Goal: Information Seeking & Learning: Learn about a topic

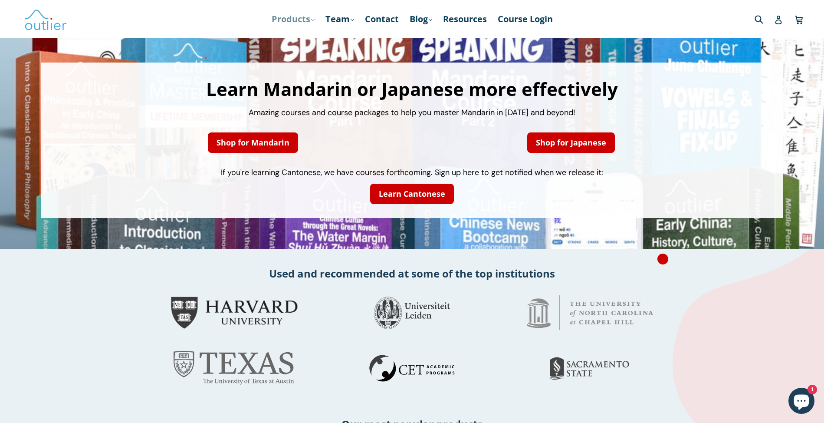
click at [284, 18] on link "Products .cls-1{fill:#231f20} expand" at bounding box center [293, 19] width 52 height 16
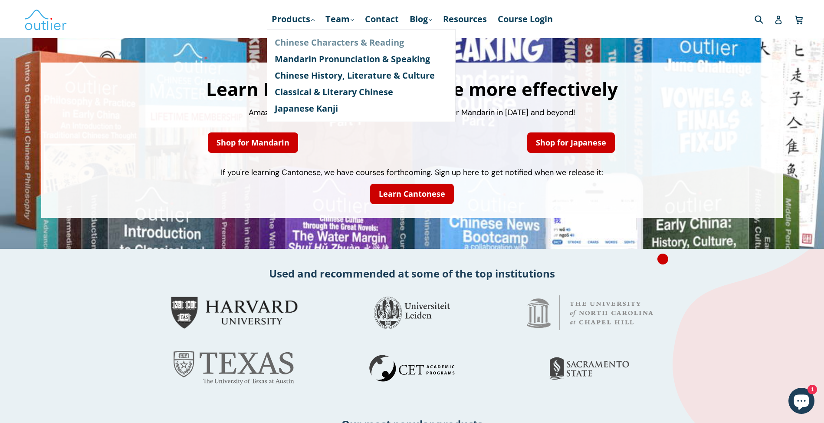
click at [292, 42] on link "Chinese Characters & Reading" at bounding box center [361, 42] width 173 height 16
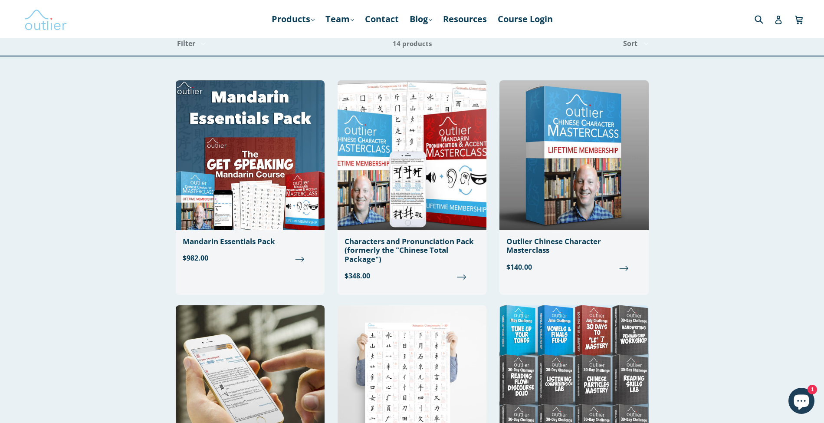
click at [50, 22] on img at bounding box center [45, 19] width 43 height 25
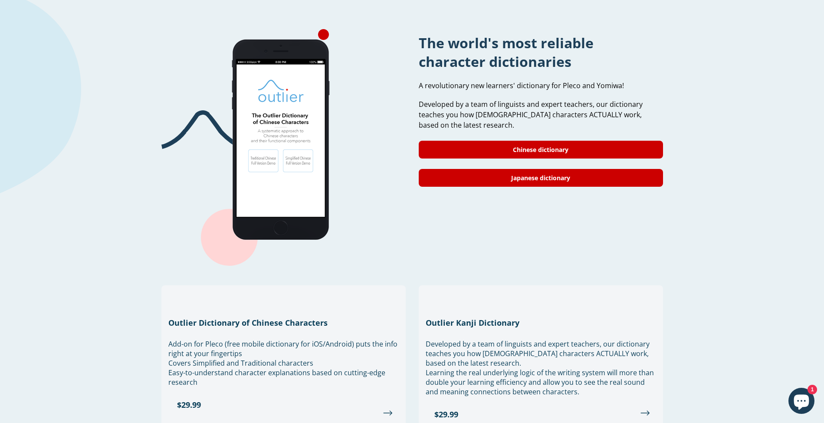
scroll to position [711, 0]
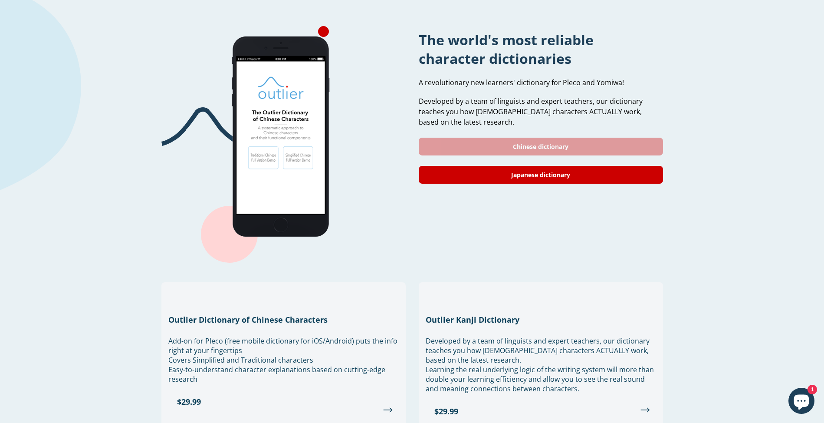
click at [560, 138] on link "Chinese dictionary" at bounding box center [541, 147] width 244 height 18
